Goal: Find contact information: Find contact information

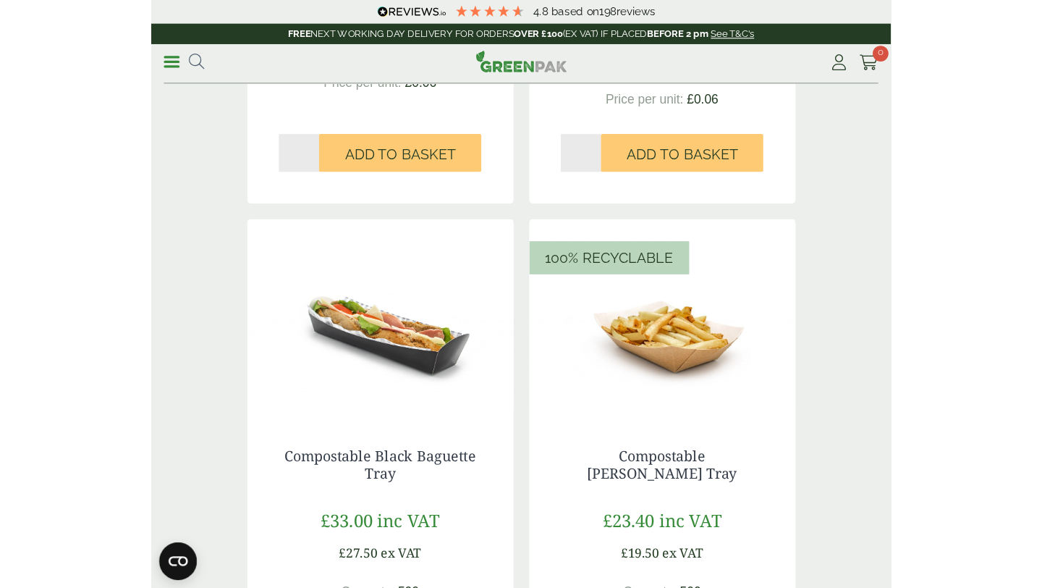
scroll to position [1781, 0]
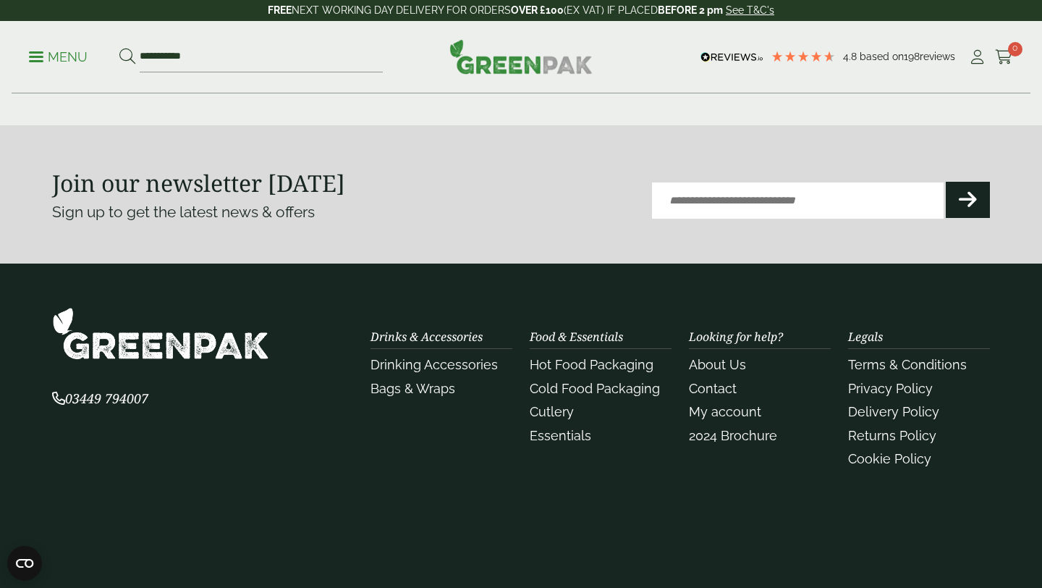
click at [34, 51] on link "Menu" at bounding box center [58, 55] width 59 height 14
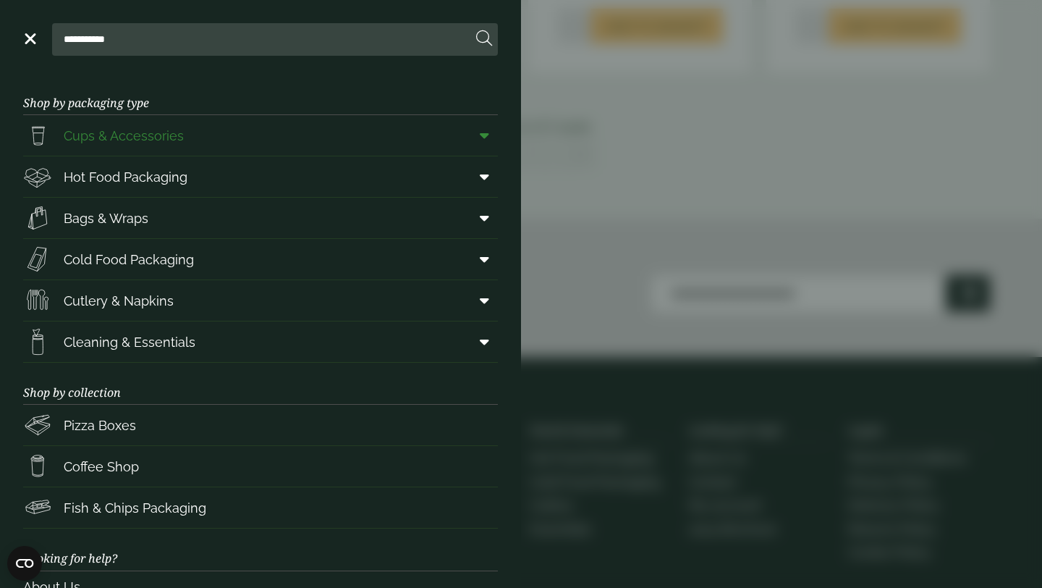
click at [169, 128] on span "Cups & Accessories" at bounding box center [124, 136] width 120 height 20
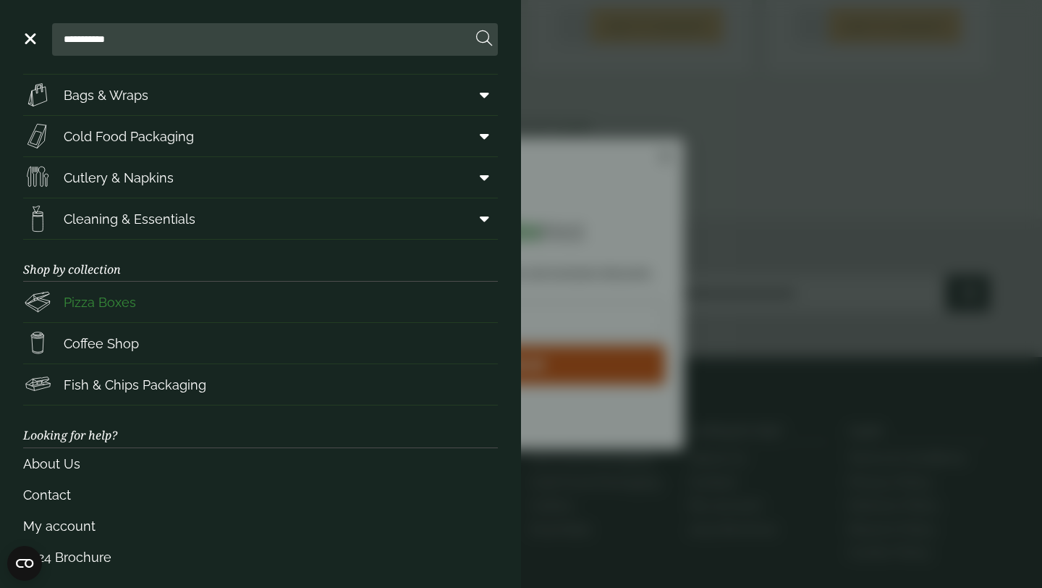
scroll to position [130, 0]
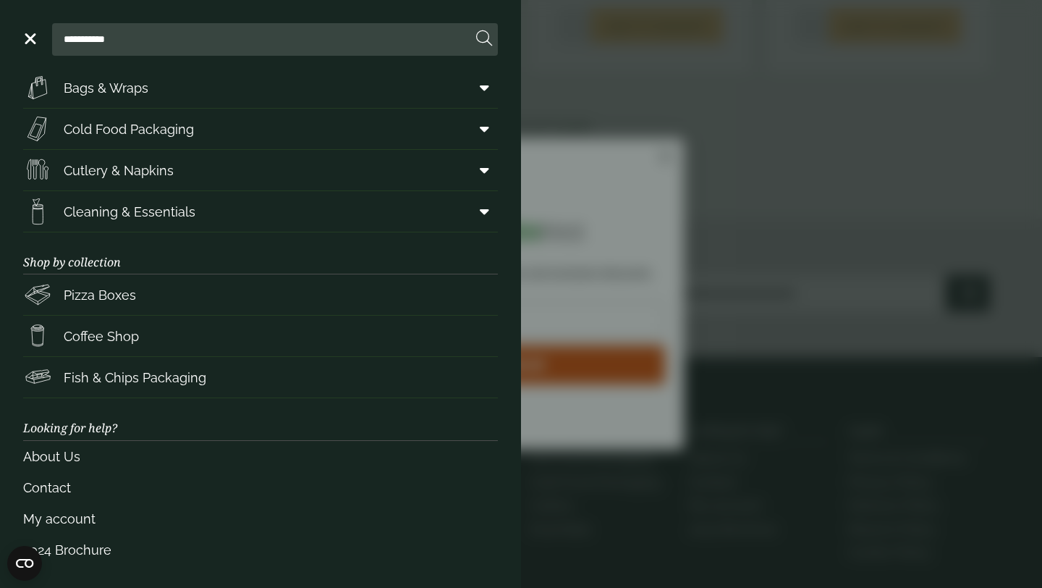
click at [679, 137] on aside "**********" at bounding box center [521, 294] width 1042 height 588
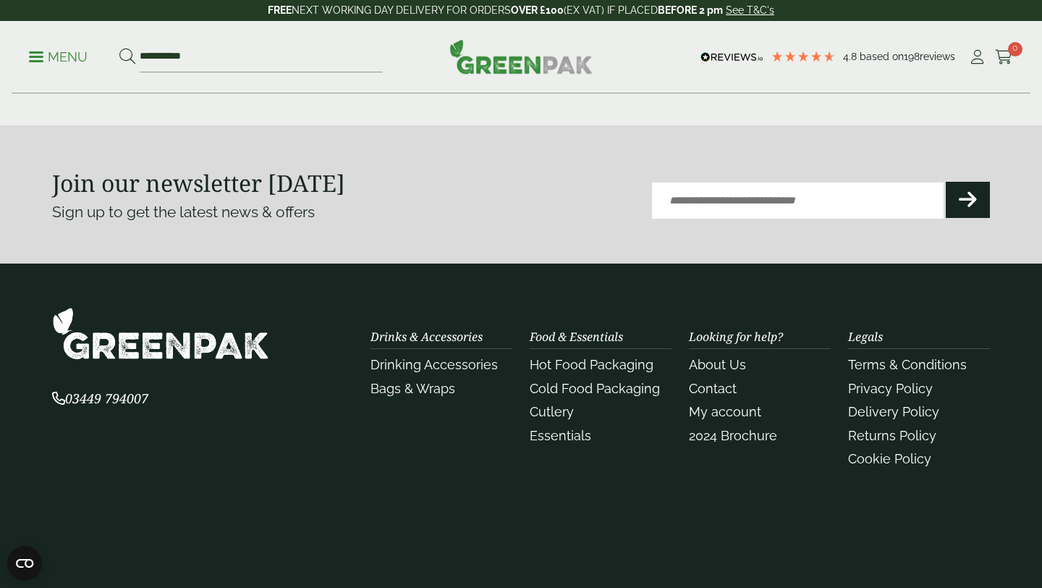
click at [34, 59] on p "Menu" at bounding box center [58, 56] width 59 height 17
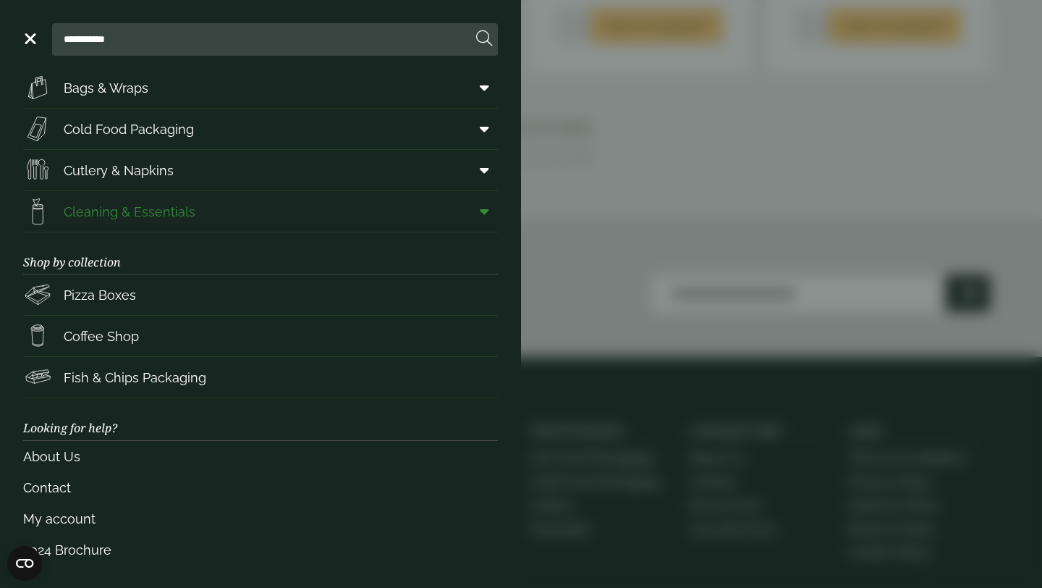
click at [101, 209] on span "Cleaning & Essentials" at bounding box center [130, 212] width 132 height 20
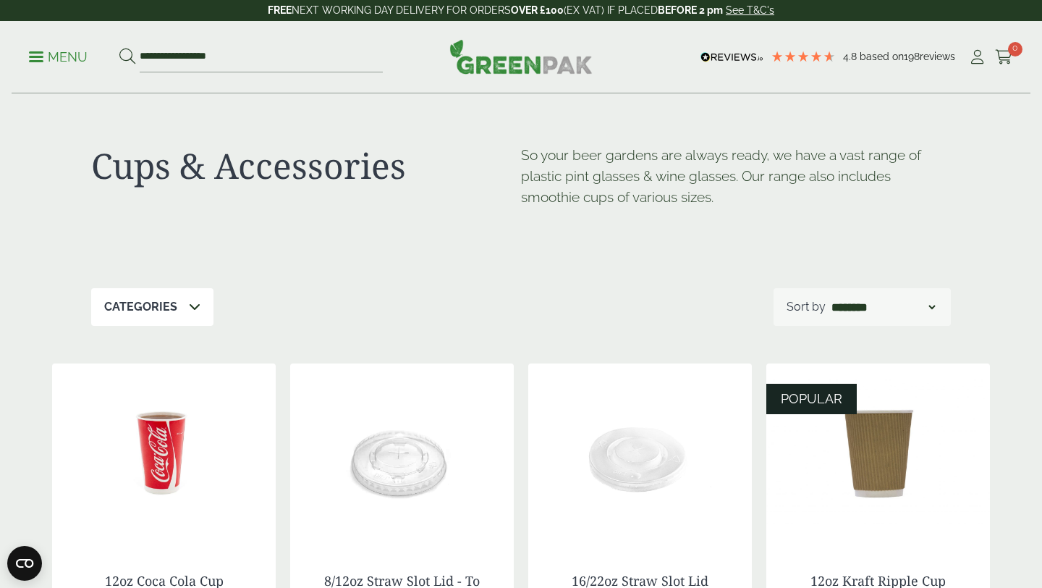
scroll to position [172, 0]
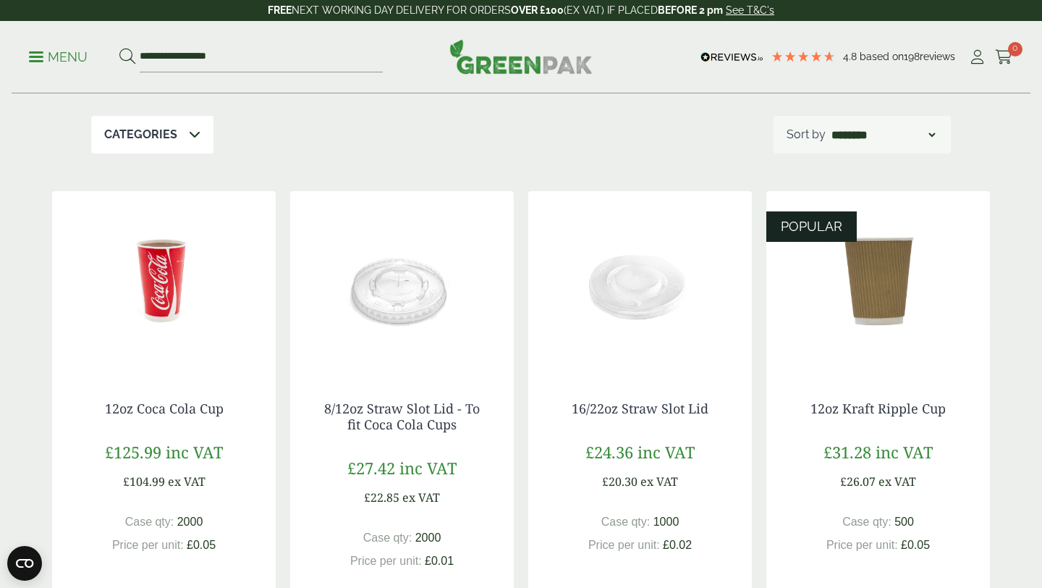
click at [399, 295] on img at bounding box center [402, 281] width 224 height 181
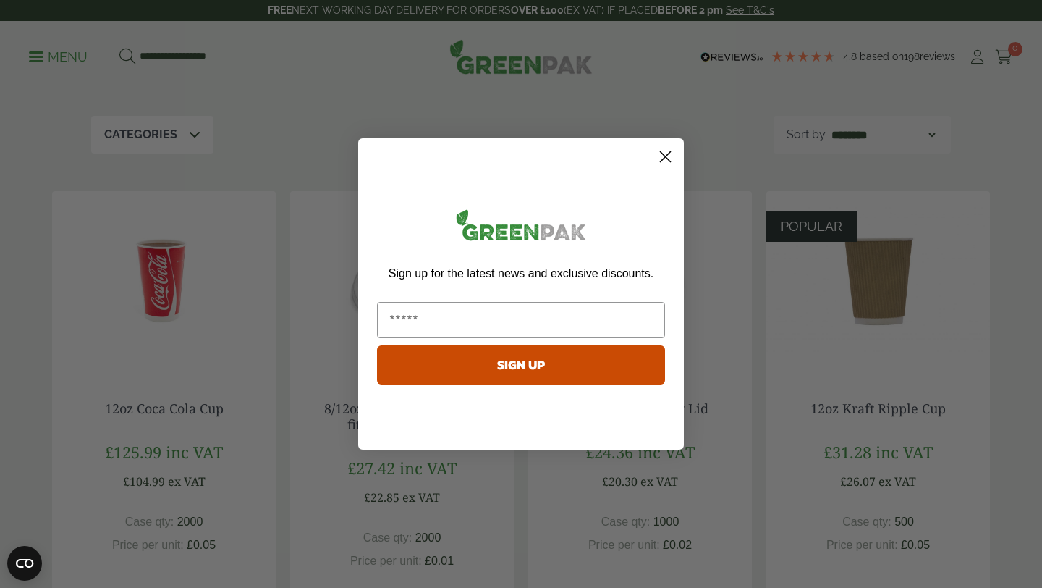
click at [665, 161] on circle "Close dialog" at bounding box center [665, 157] width 24 height 24
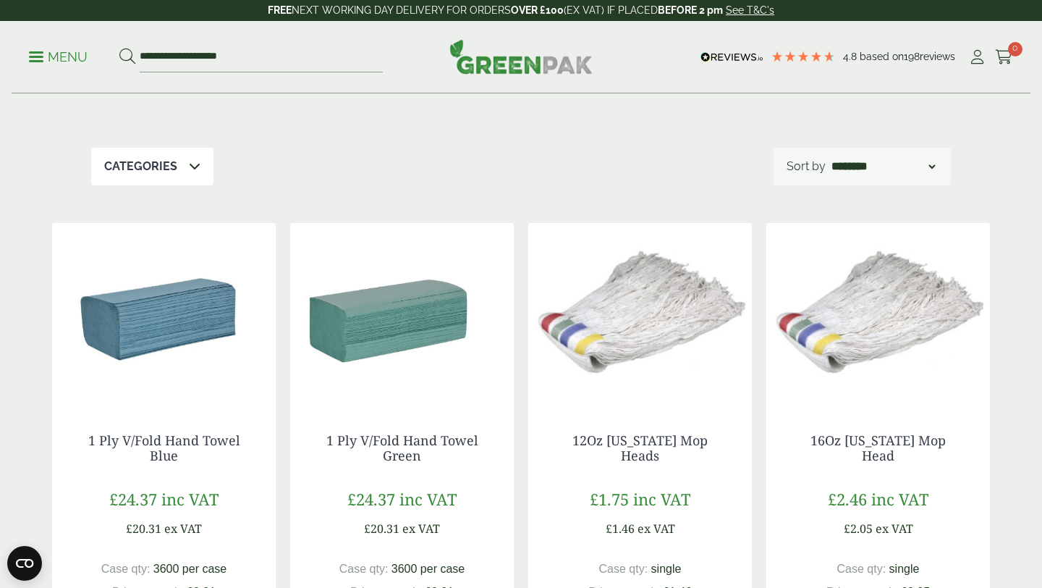
scroll to position [163, 0]
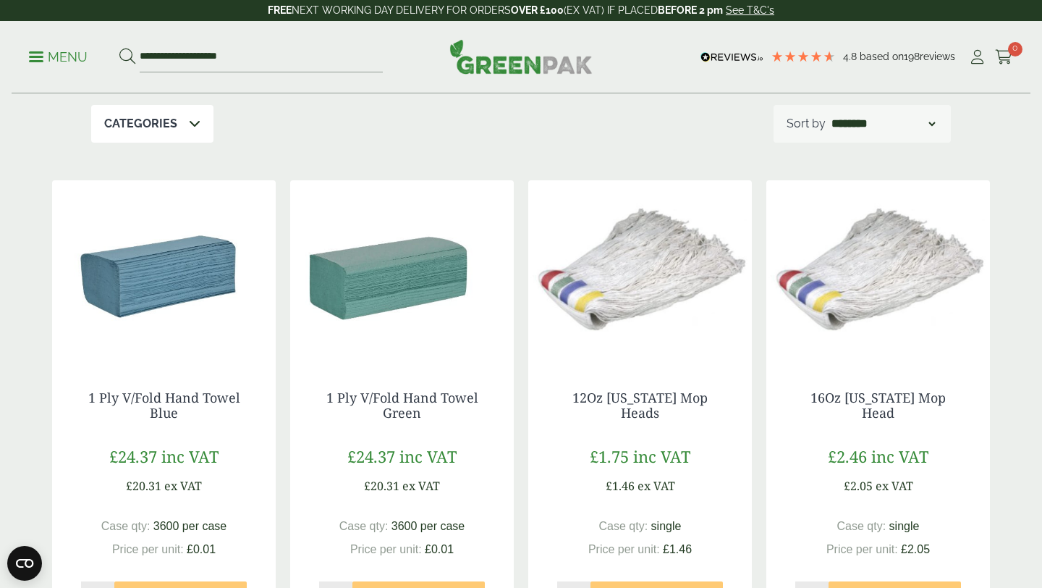
click at [47, 48] on p "Menu" at bounding box center [58, 56] width 59 height 17
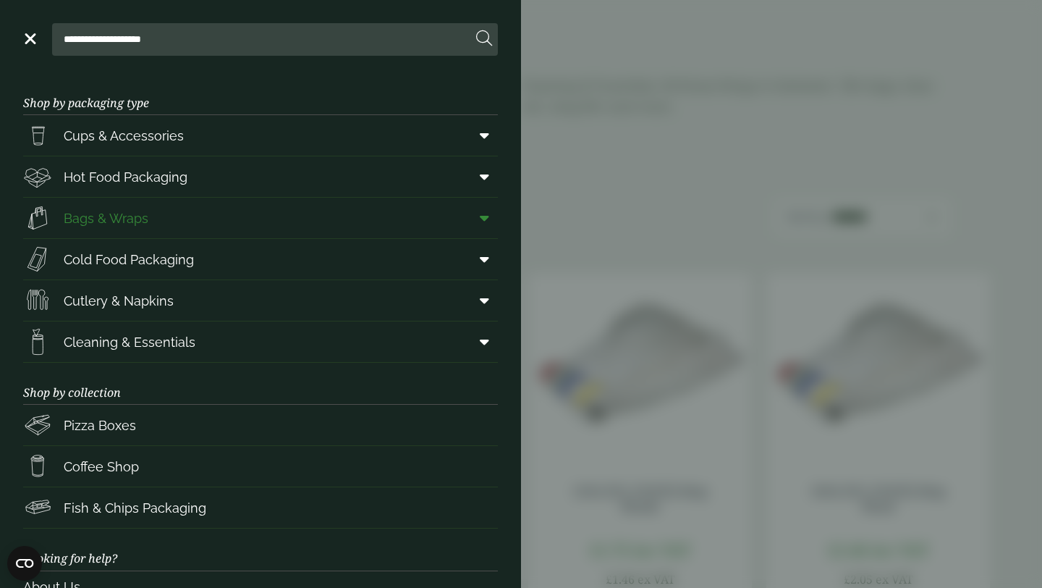
click at [145, 228] on span "Bags & Wraps" at bounding box center [85, 217] width 125 height 29
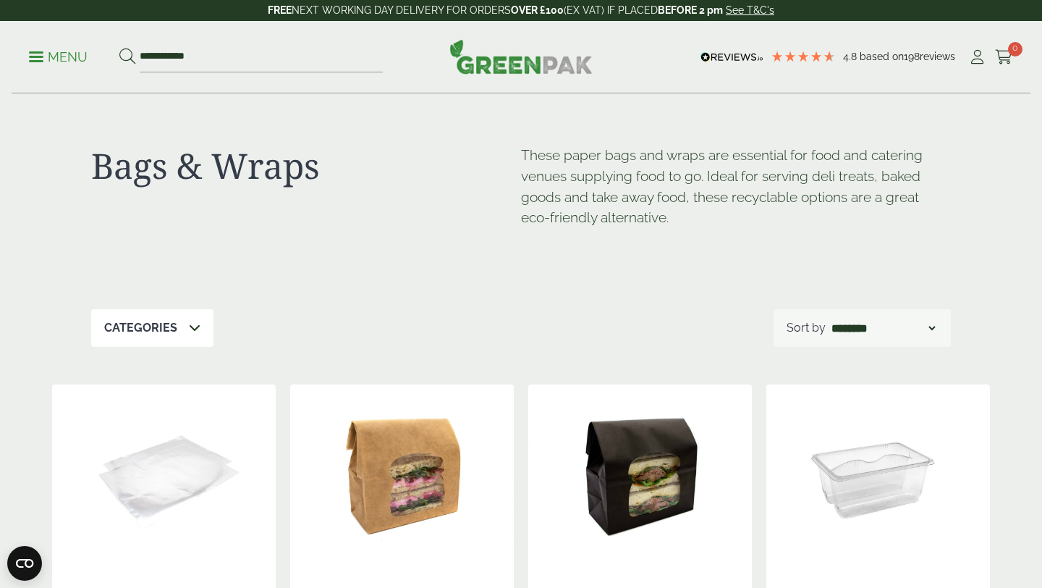
click at [35, 56] on span at bounding box center [36, 57] width 14 height 2
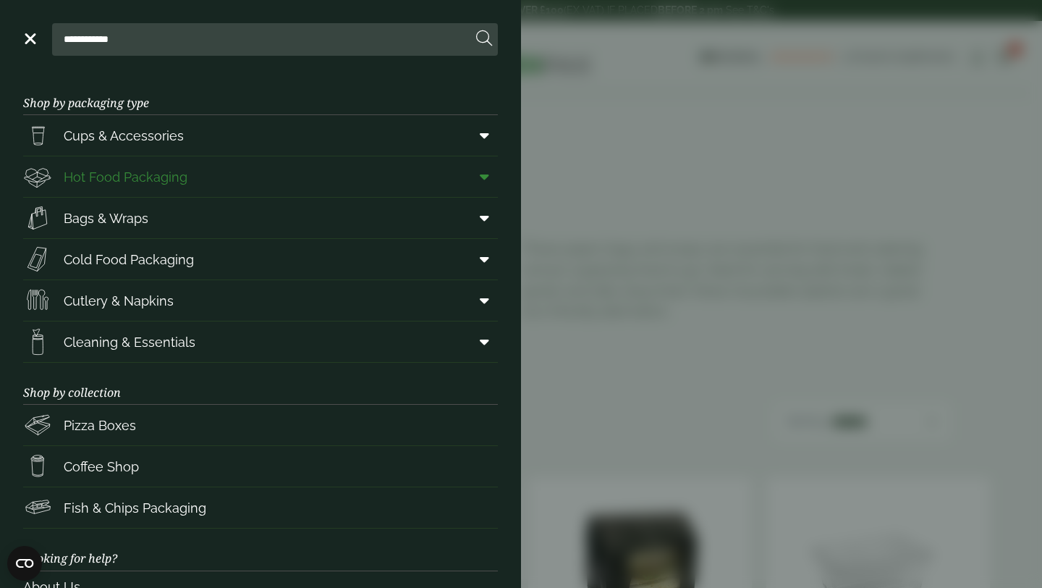
click at [490, 174] on span at bounding box center [481, 176] width 33 height 27
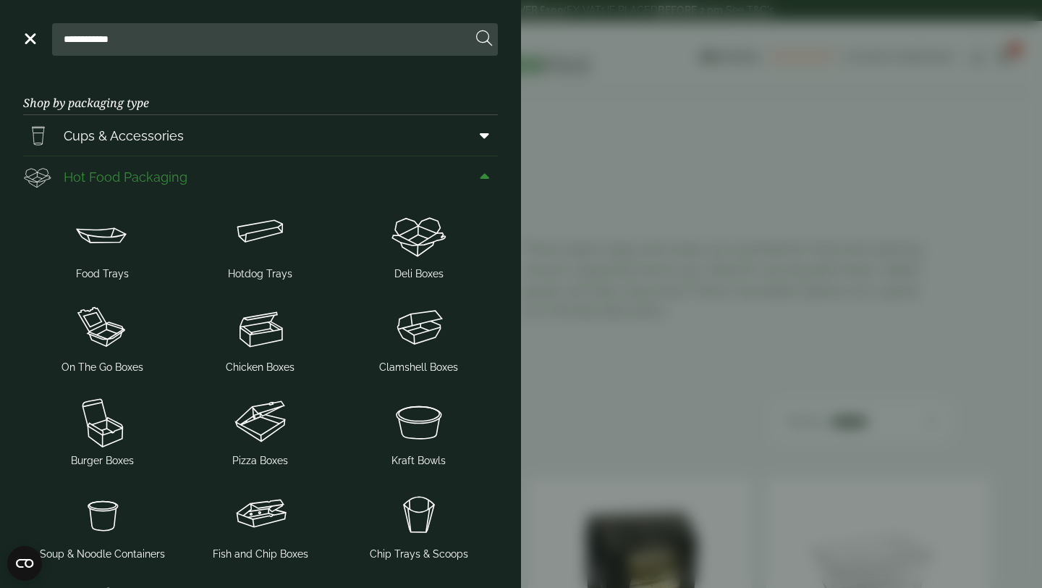
click at [490, 174] on span at bounding box center [481, 176] width 33 height 27
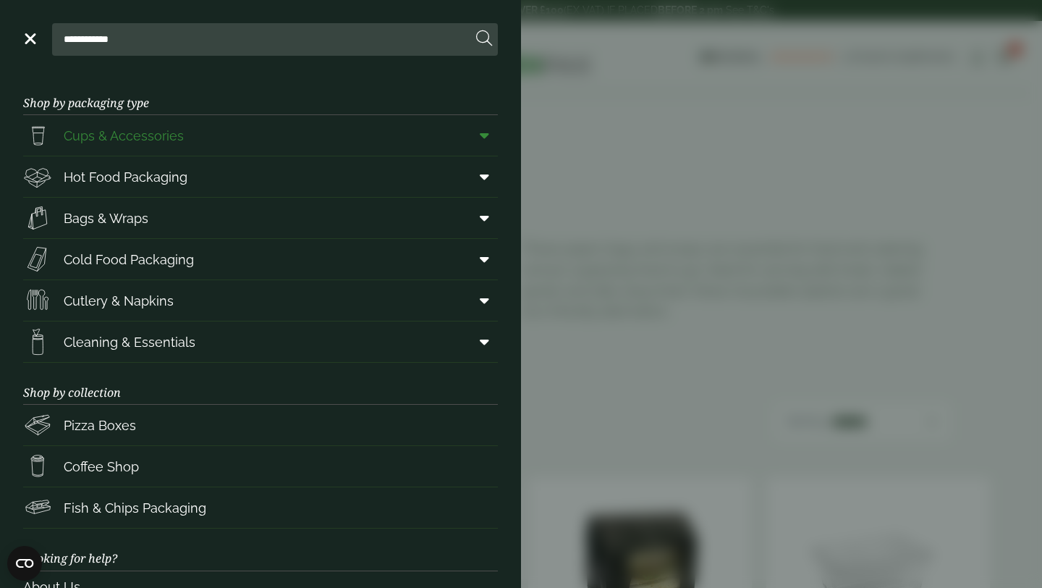
click at [488, 140] on icon at bounding box center [484, 135] width 9 height 14
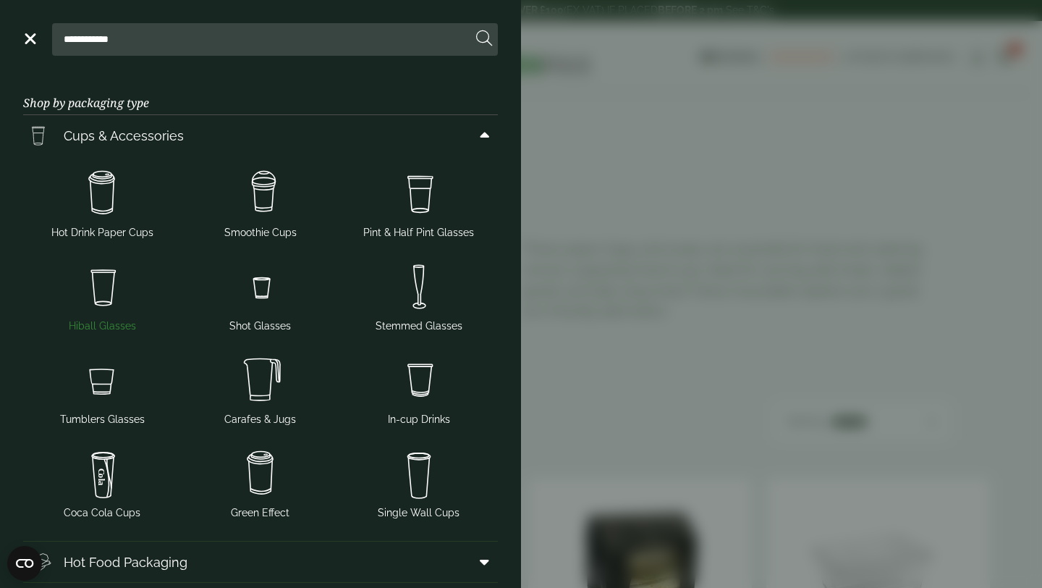
click at [98, 305] on img at bounding box center [102, 287] width 147 height 58
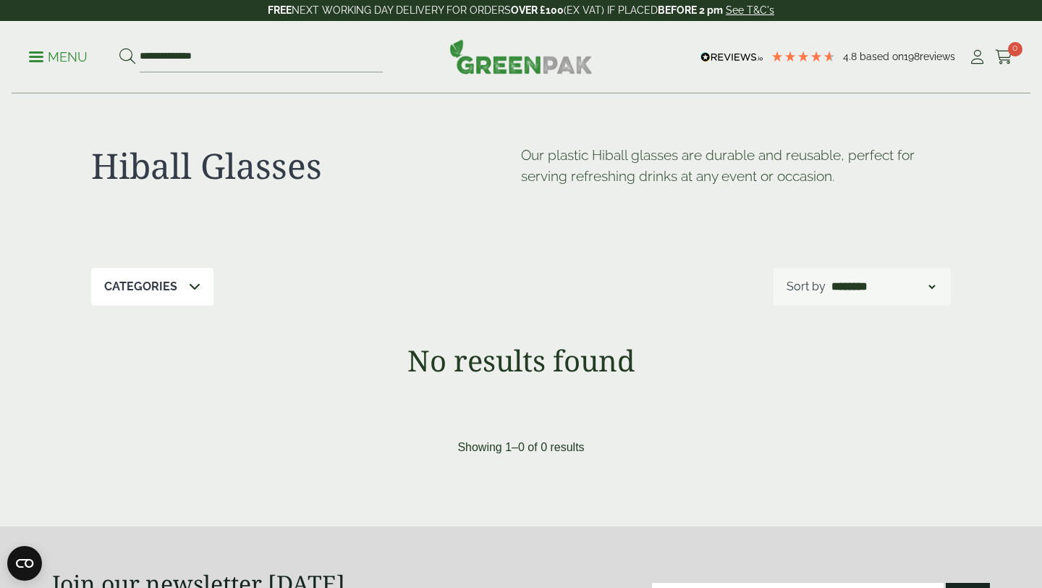
click at [38, 56] on span at bounding box center [36, 57] width 14 height 2
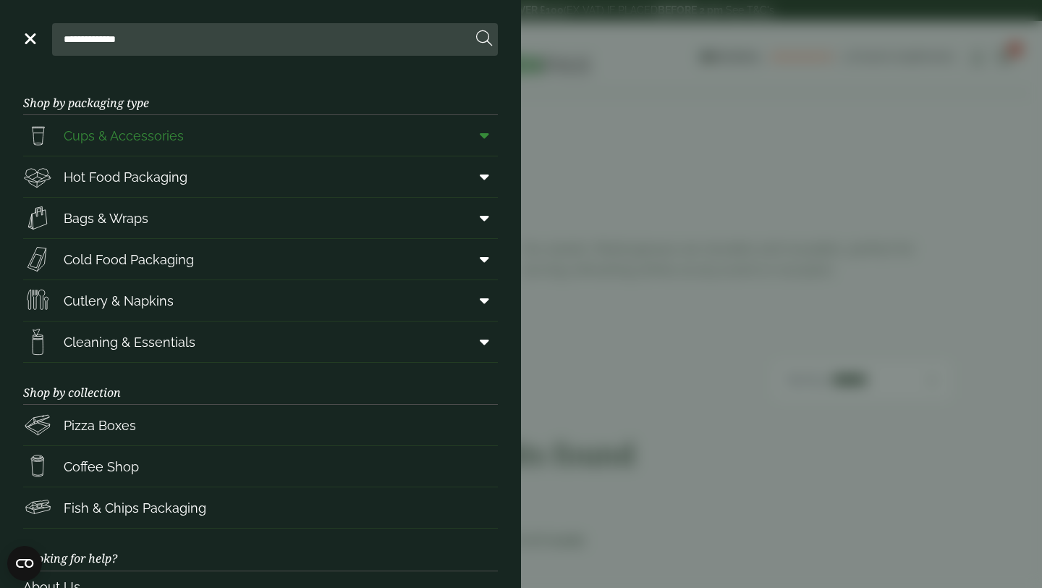
click at [481, 130] on icon at bounding box center [484, 135] width 9 height 14
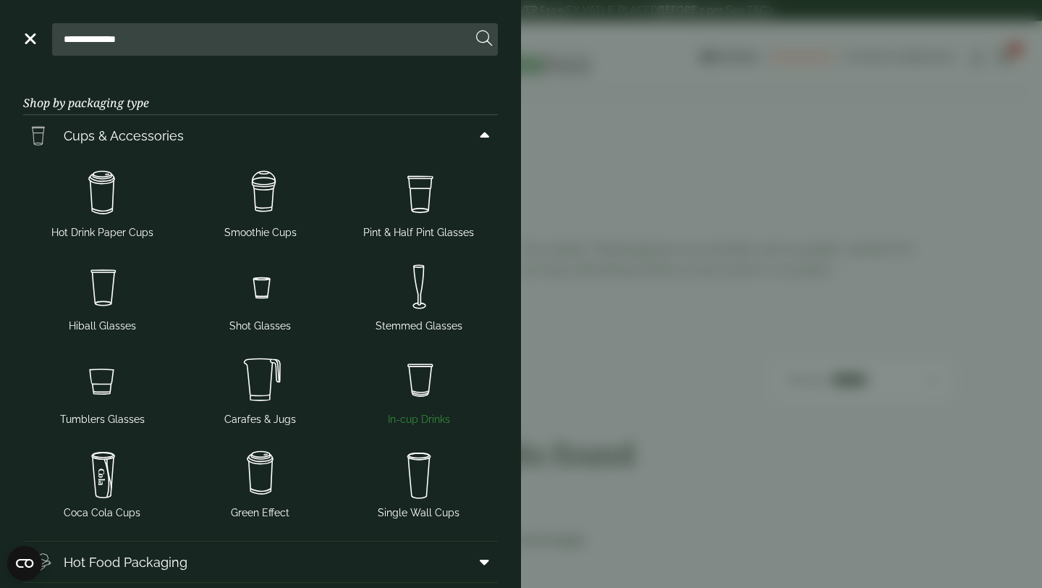
click at [431, 373] on img at bounding box center [418, 380] width 147 height 58
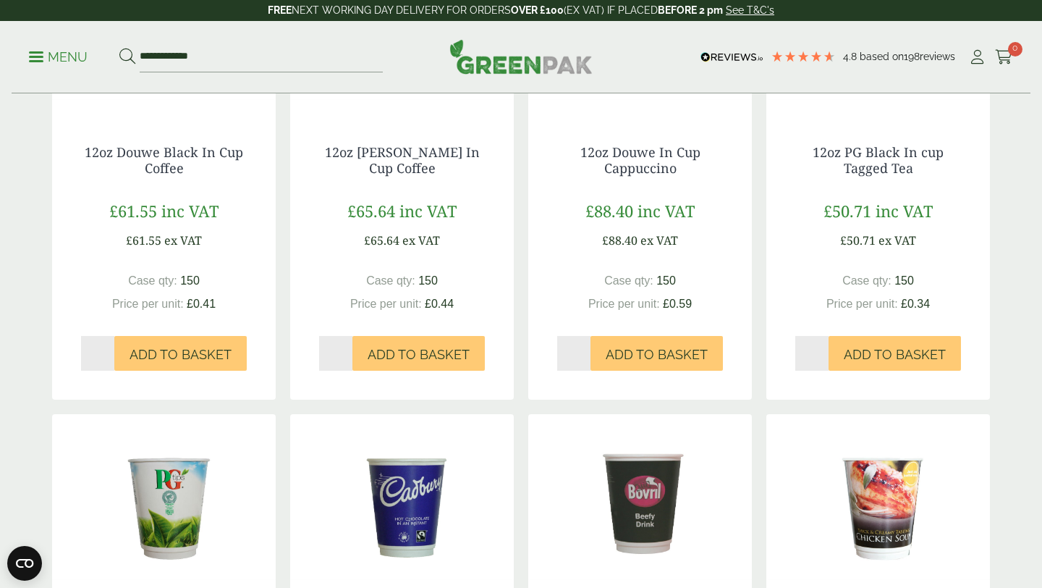
scroll to position [283, 0]
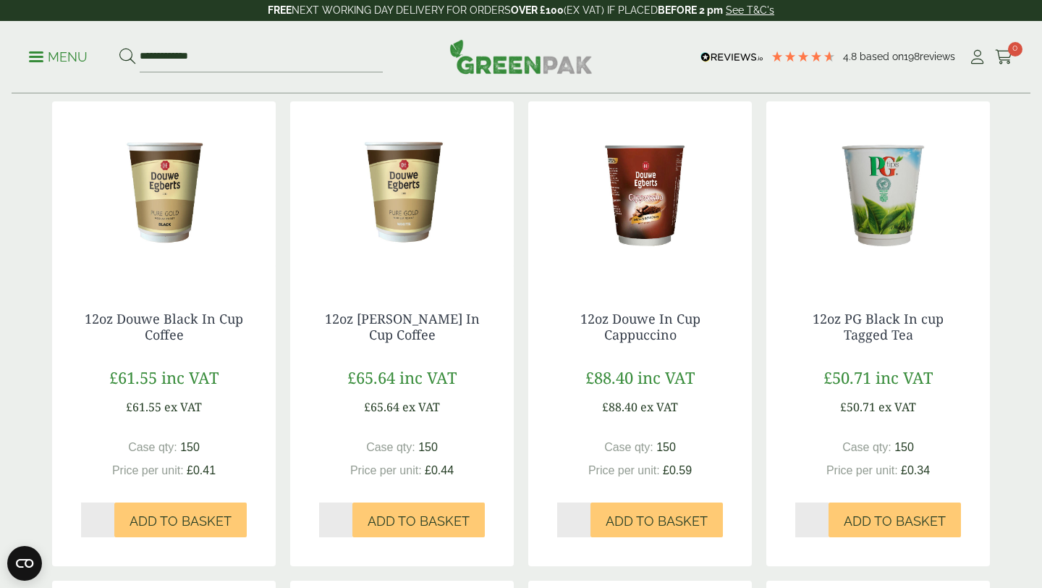
click at [33, 56] on span at bounding box center [36, 57] width 14 height 2
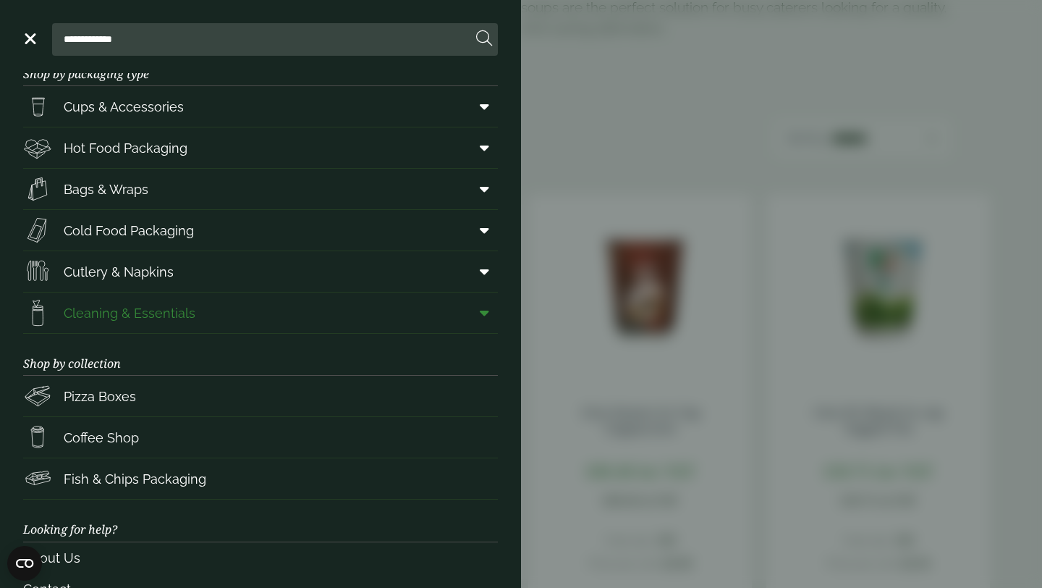
scroll to position [0, 0]
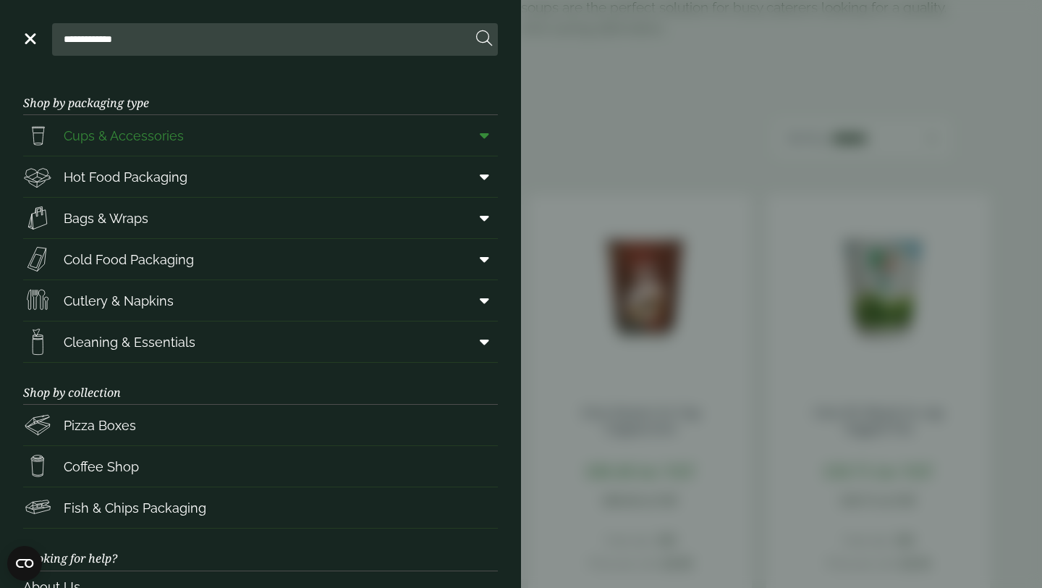
click at [478, 135] on span at bounding box center [481, 135] width 33 height 27
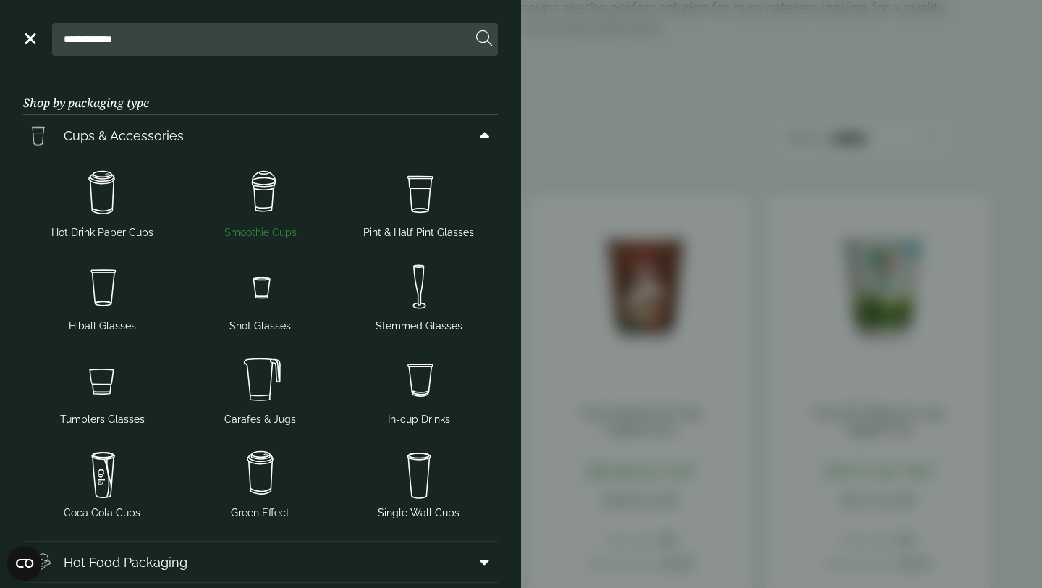
click at [289, 177] on img at bounding box center [260, 193] width 147 height 58
click at [276, 177] on img at bounding box center [260, 193] width 147 height 58
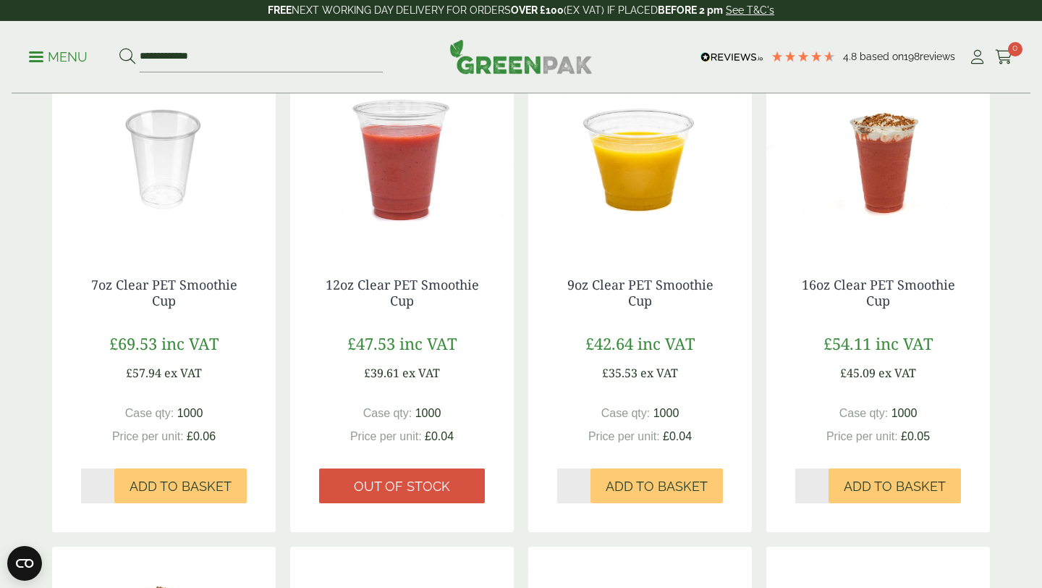
scroll to position [313, 0]
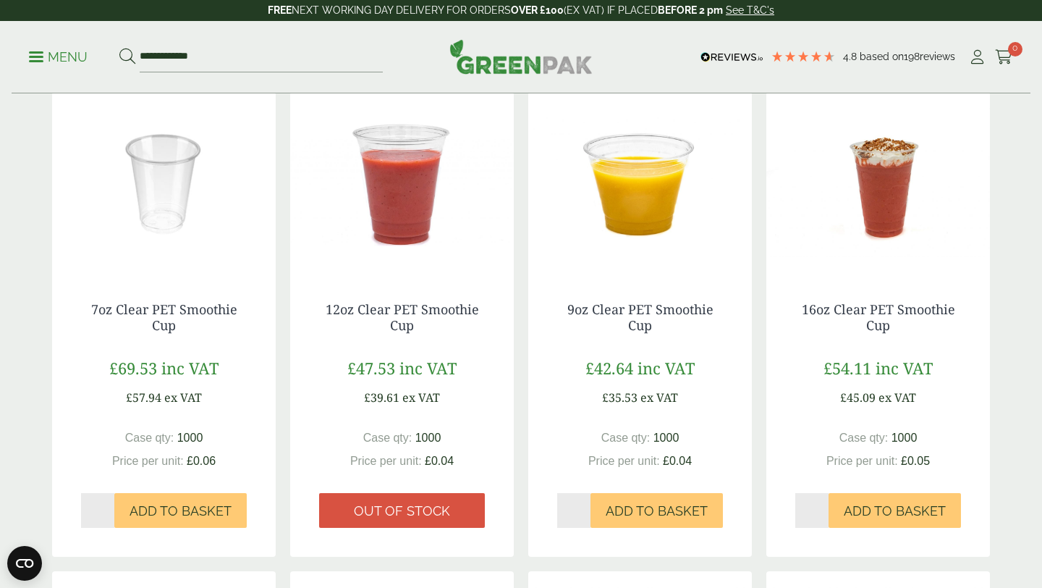
click at [181, 158] on img at bounding box center [164, 182] width 224 height 181
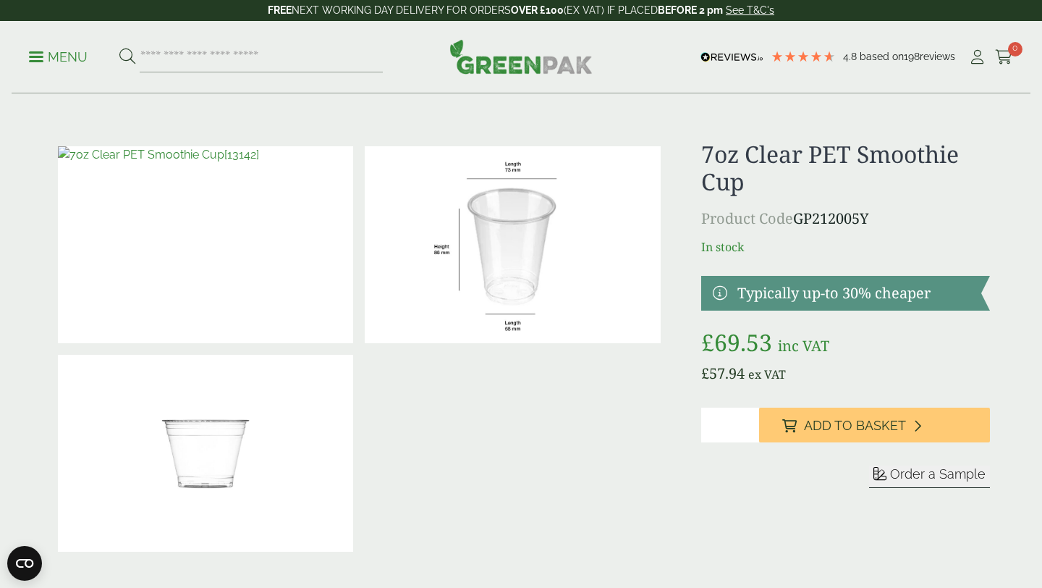
click at [509, 68] on img at bounding box center [520, 56] width 143 height 35
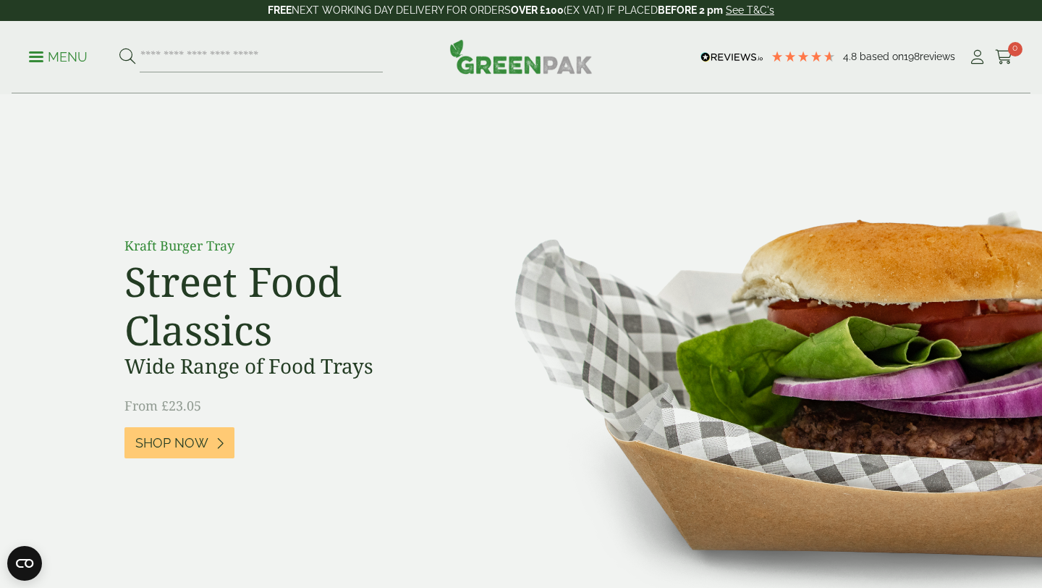
click at [44, 58] on p "Menu" at bounding box center [58, 56] width 59 height 17
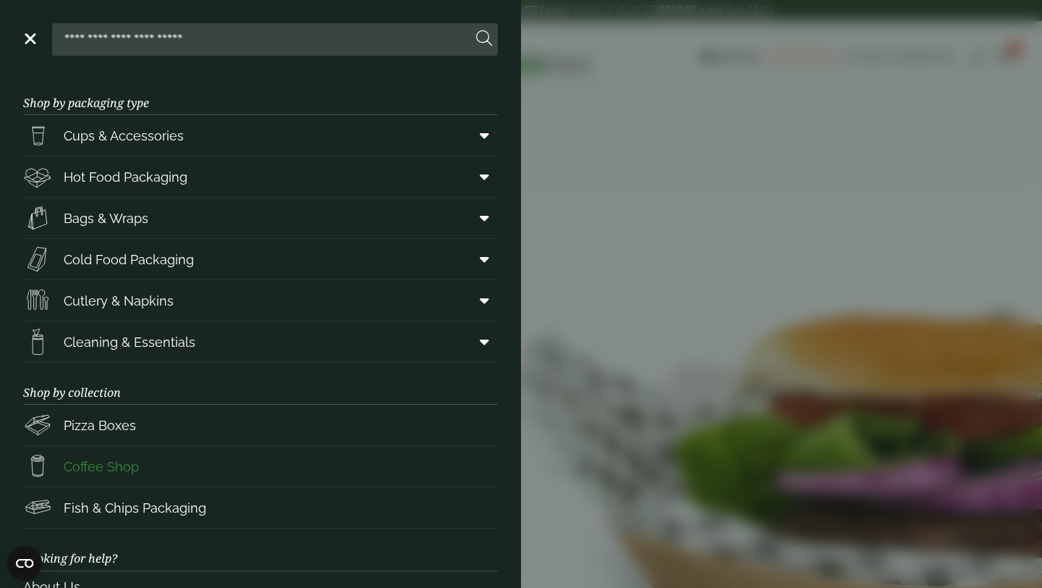
scroll to position [130, 0]
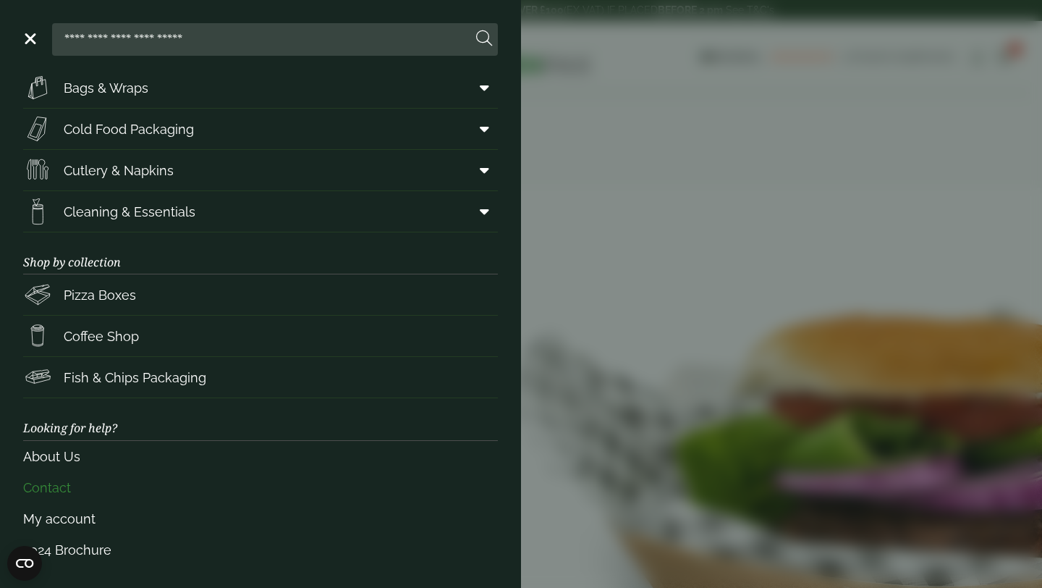
click at [64, 489] on link "Contact" at bounding box center [260, 487] width 475 height 31
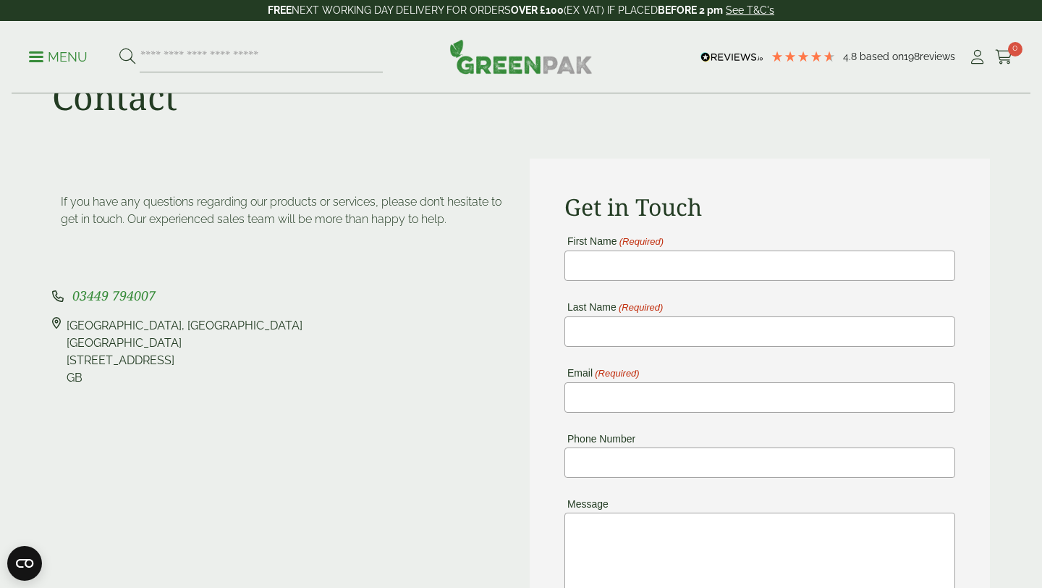
scroll to position [74, 0]
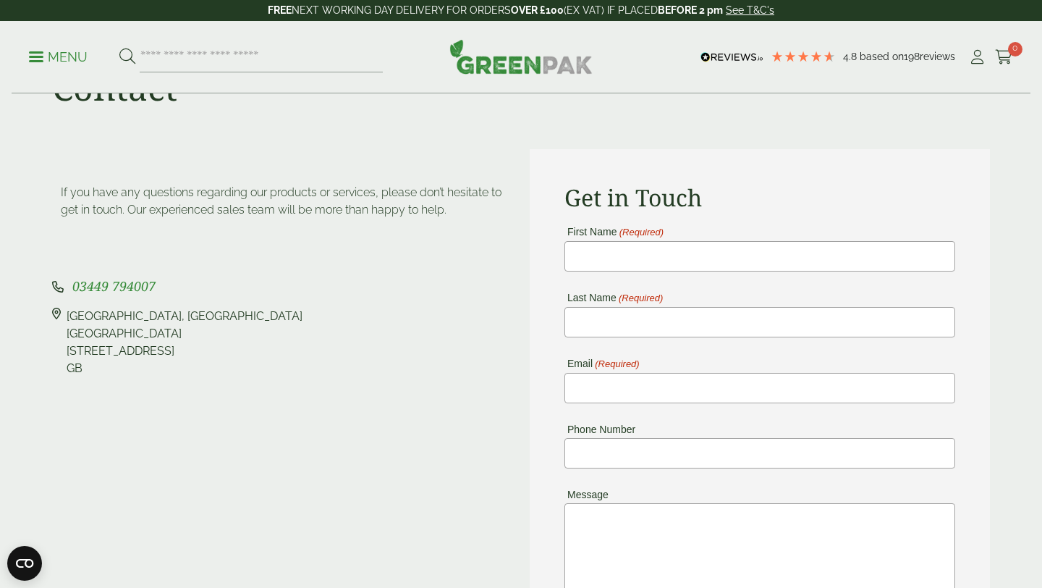
drag, startPoint x: 69, startPoint y: 315, endPoint x: 183, endPoint y: 345, distance: 117.6
click at [184, 346] on div "[STREET_ADDRESS]" at bounding box center [185, 342] width 236 height 69
copy div "[STREET_ADDRESS]"
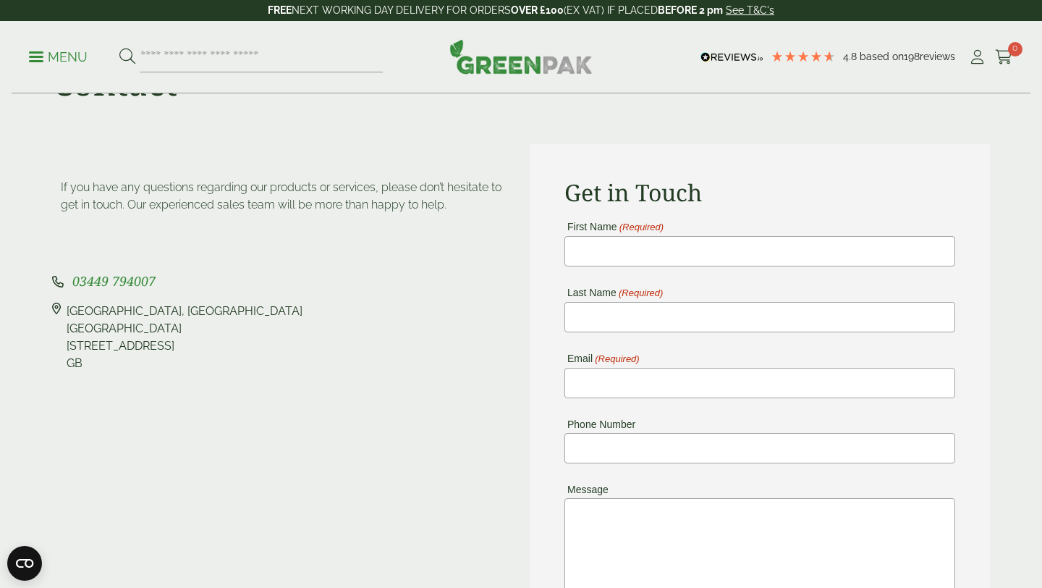
scroll to position [96, 0]
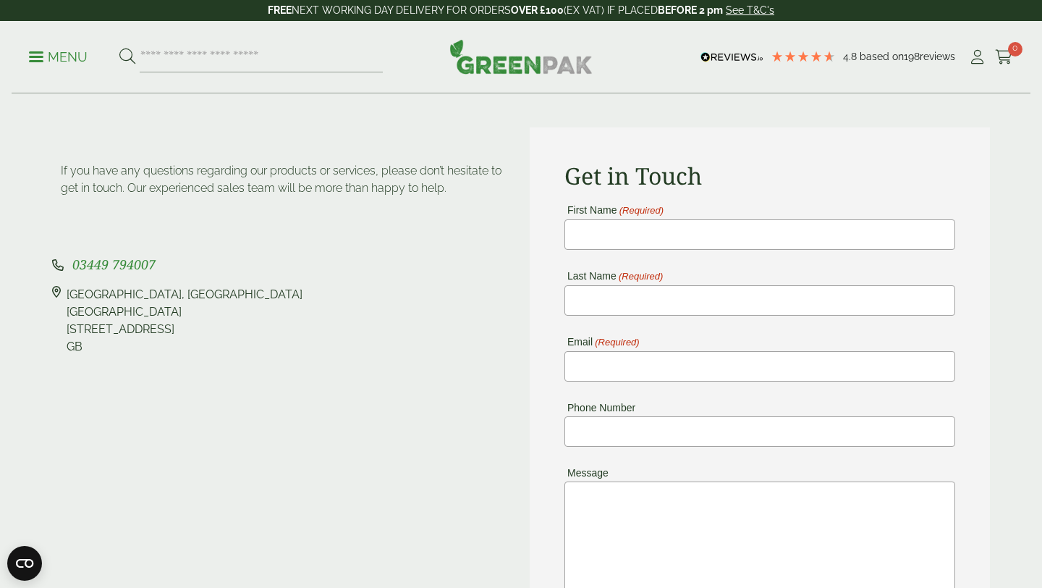
copy span "03449 794007"
